Goal: Information Seeking & Learning: Learn about a topic

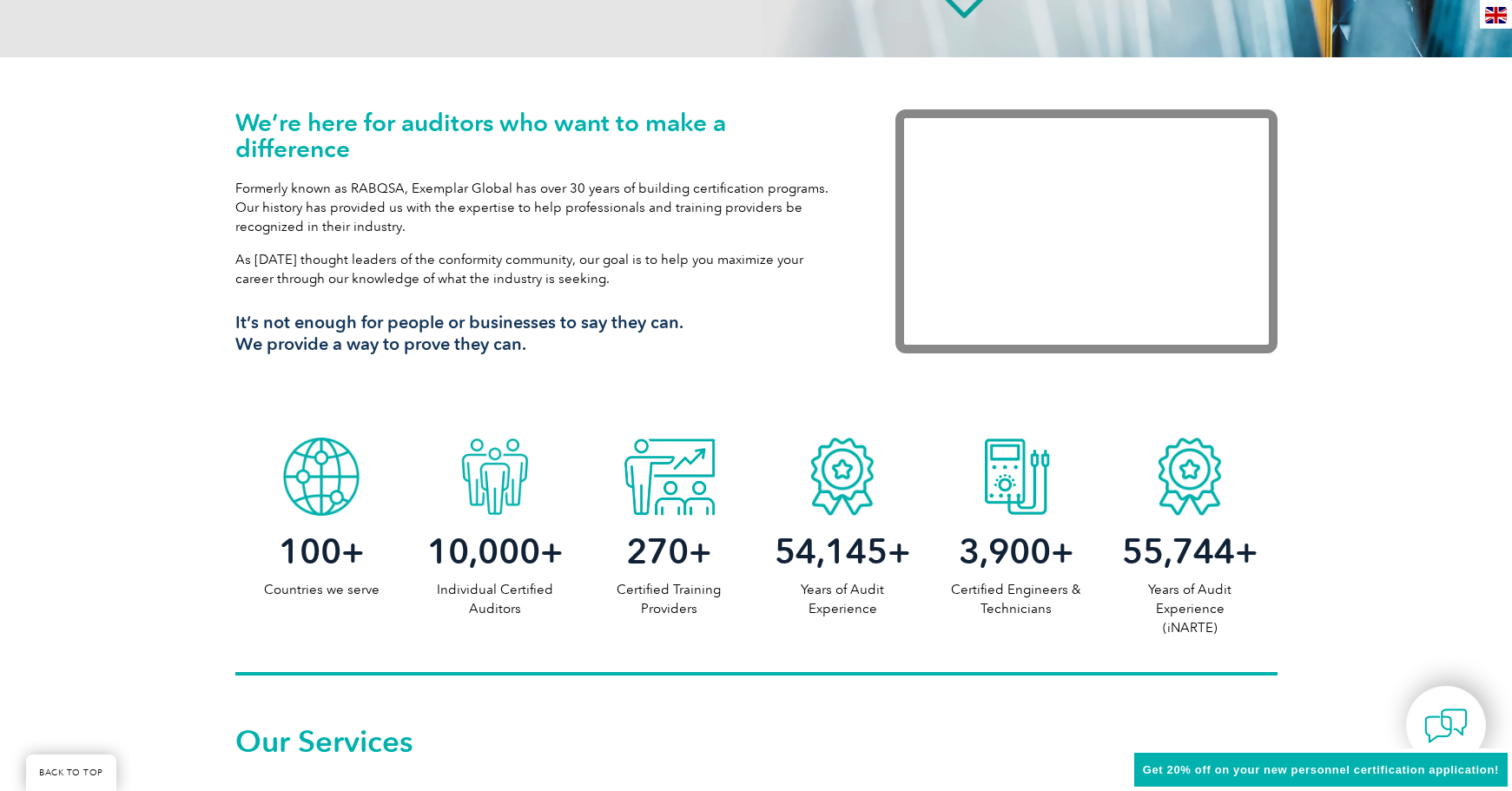
scroll to position [174, 0]
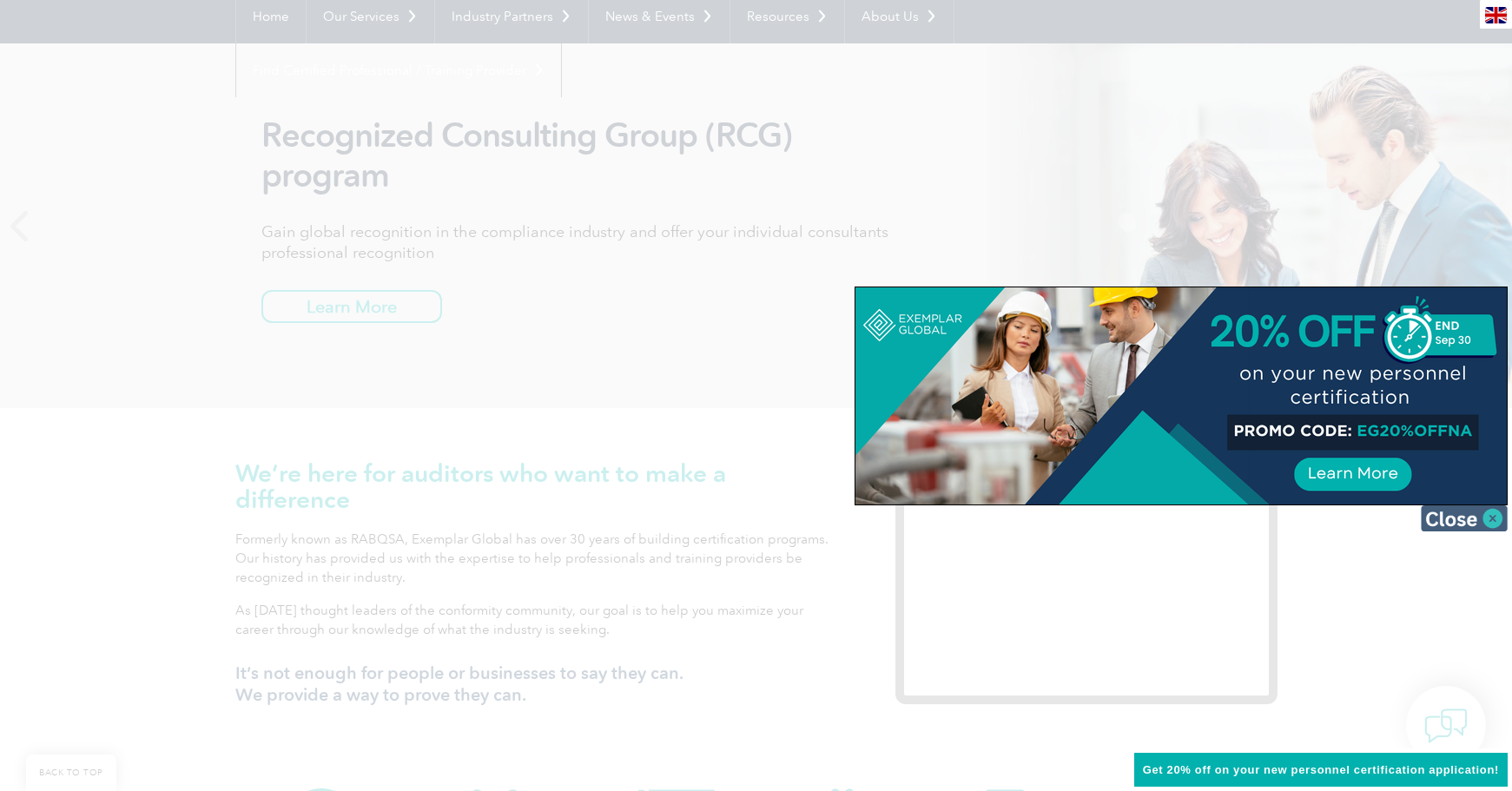
click at [1496, 514] on img at bounding box center [1464, 518] width 87 height 26
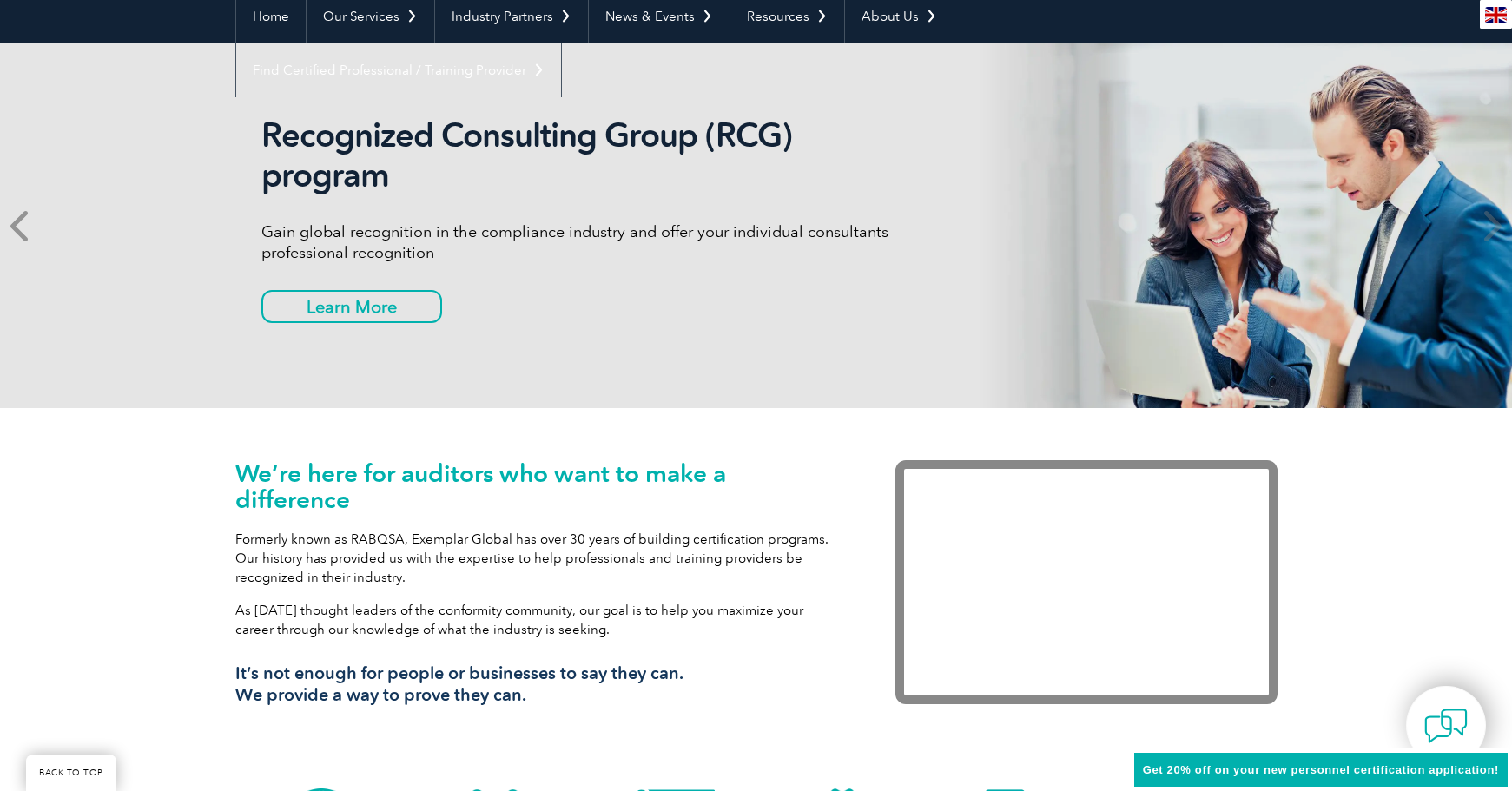
click at [13, 226] on icon at bounding box center [21, 226] width 21 height 0
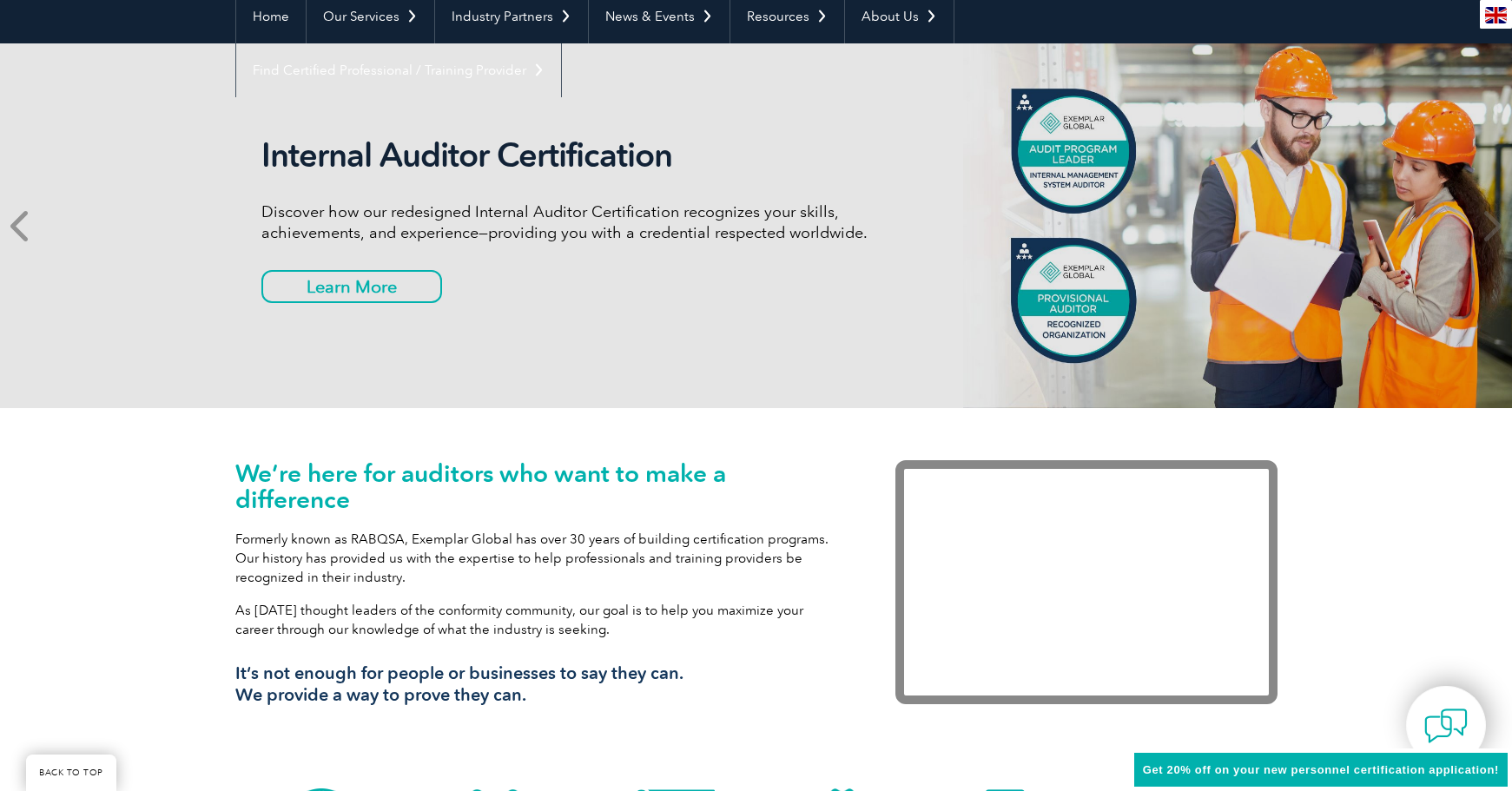
click at [13, 226] on icon at bounding box center [21, 226] width 21 height 0
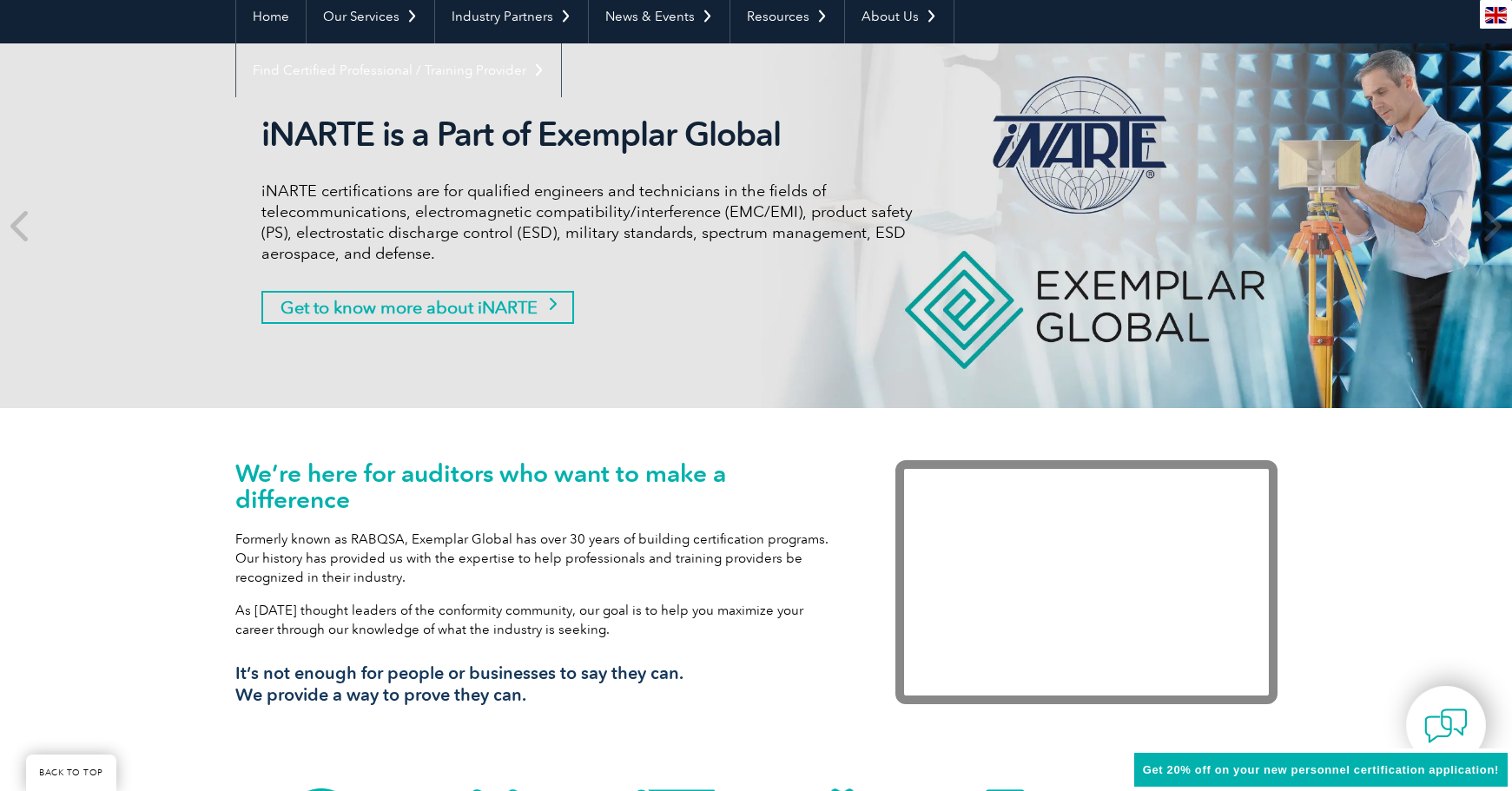
click at [300, 300] on link "Get to know more about iNARTE" at bounding box center [418, 307] width 313 height 33
